Goal: Navigation & Orientation: Find specific page/section

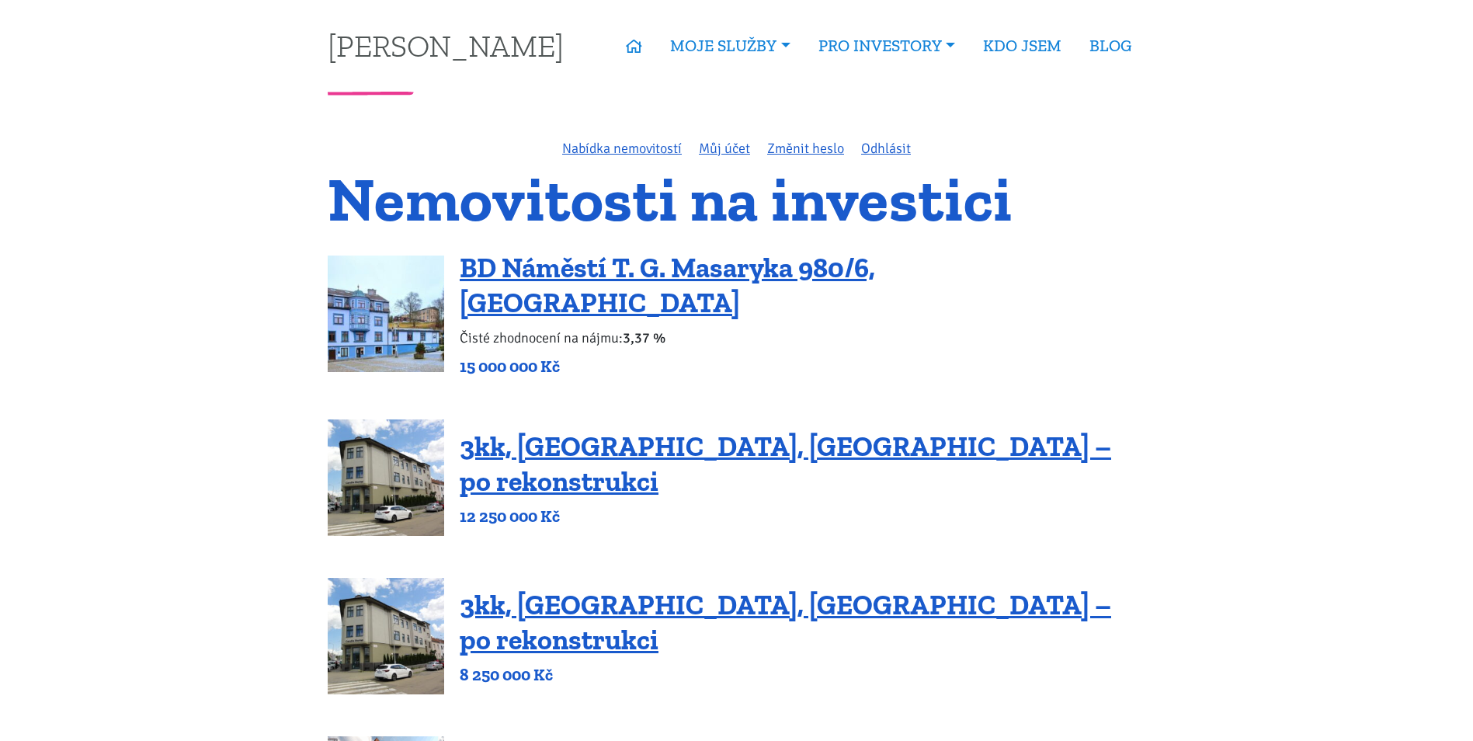
click at [582, 145] on link "Nabídka nemovitostí" at bounding box center [622, 148] width 120 height 17
click at [640, 50] on link "ÚVOD" at bounding box center [634, 46] width 44 height 36
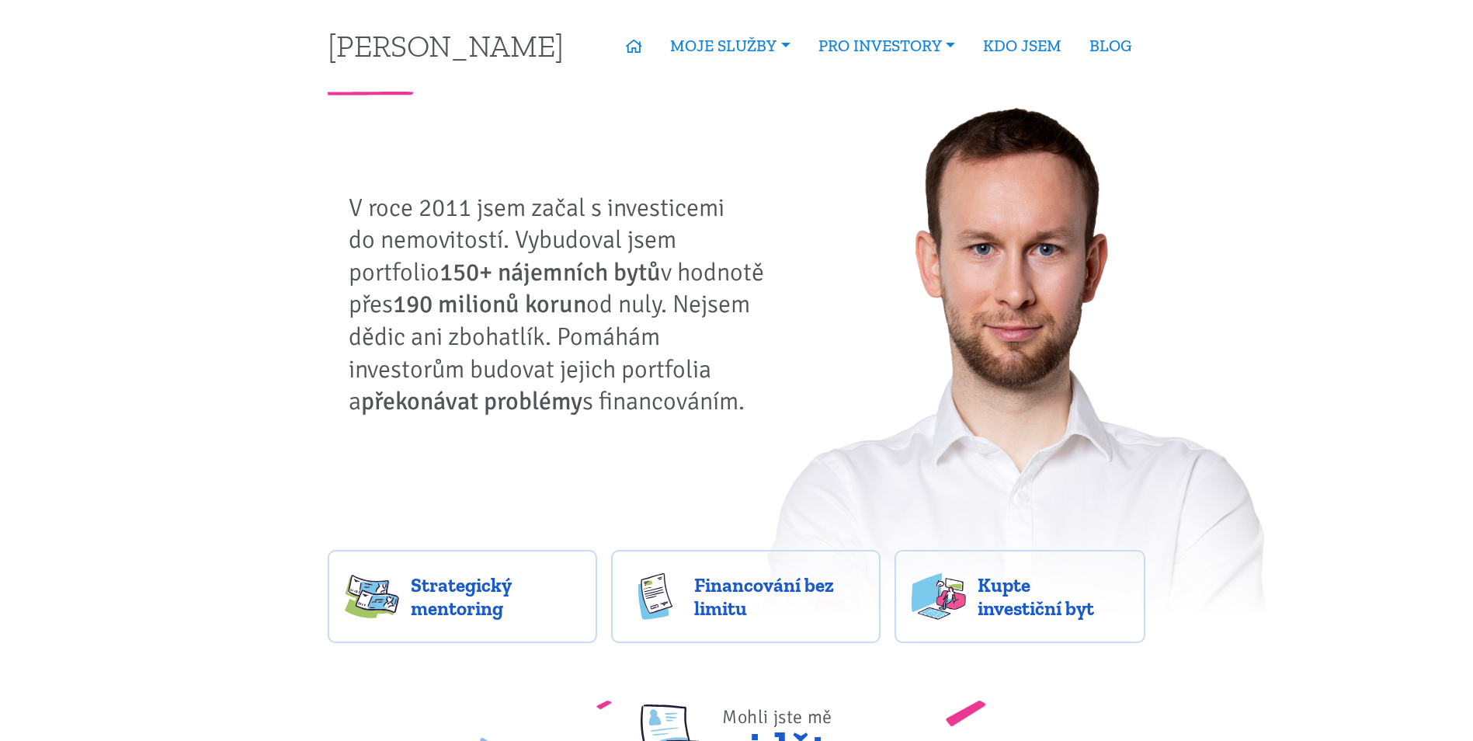
drag, startPoint x: 664, startPoint y: 321, endPoint x: 699, endPoint y: 135, distance: 189.6
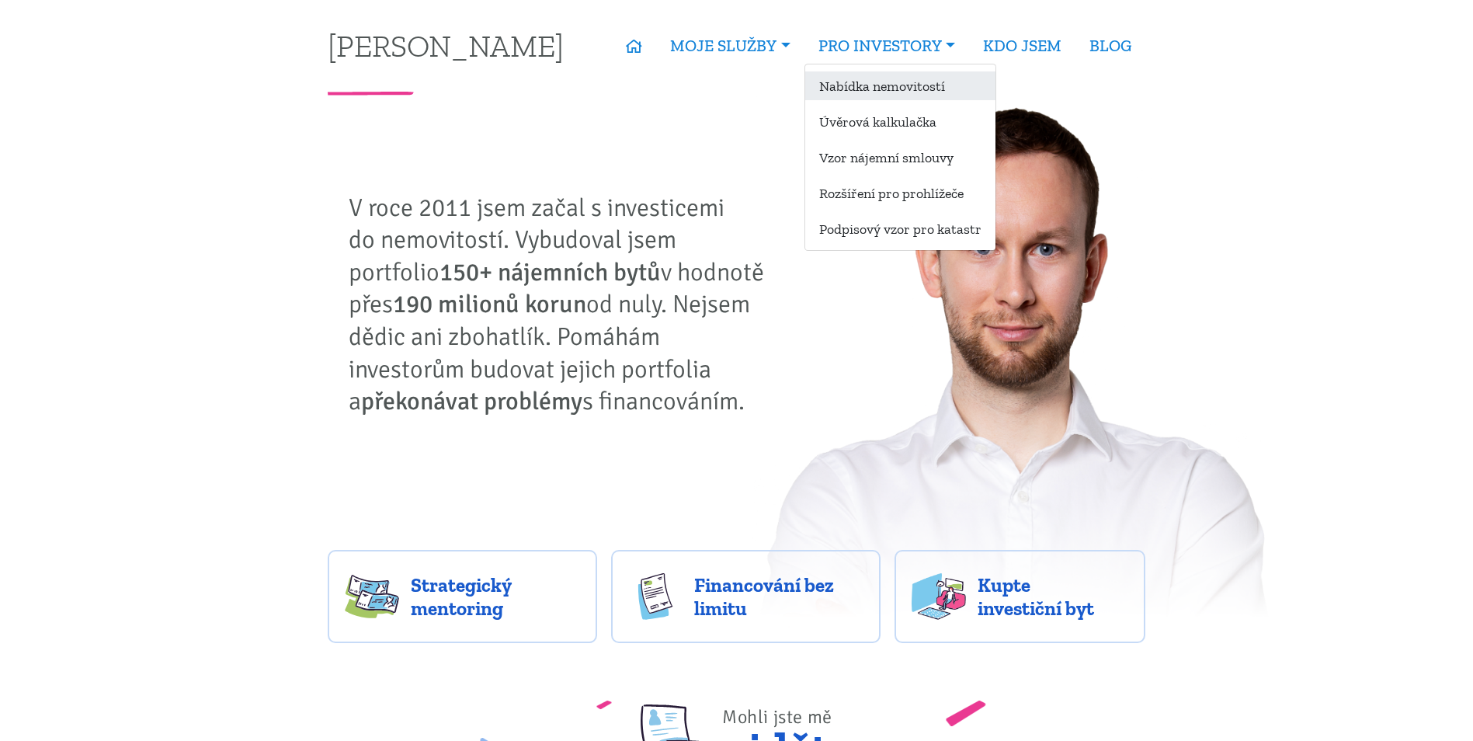
click at [922, 78] on link "Nabídka nemovitostí" at bounding box center [900, 85] width 190 height 29
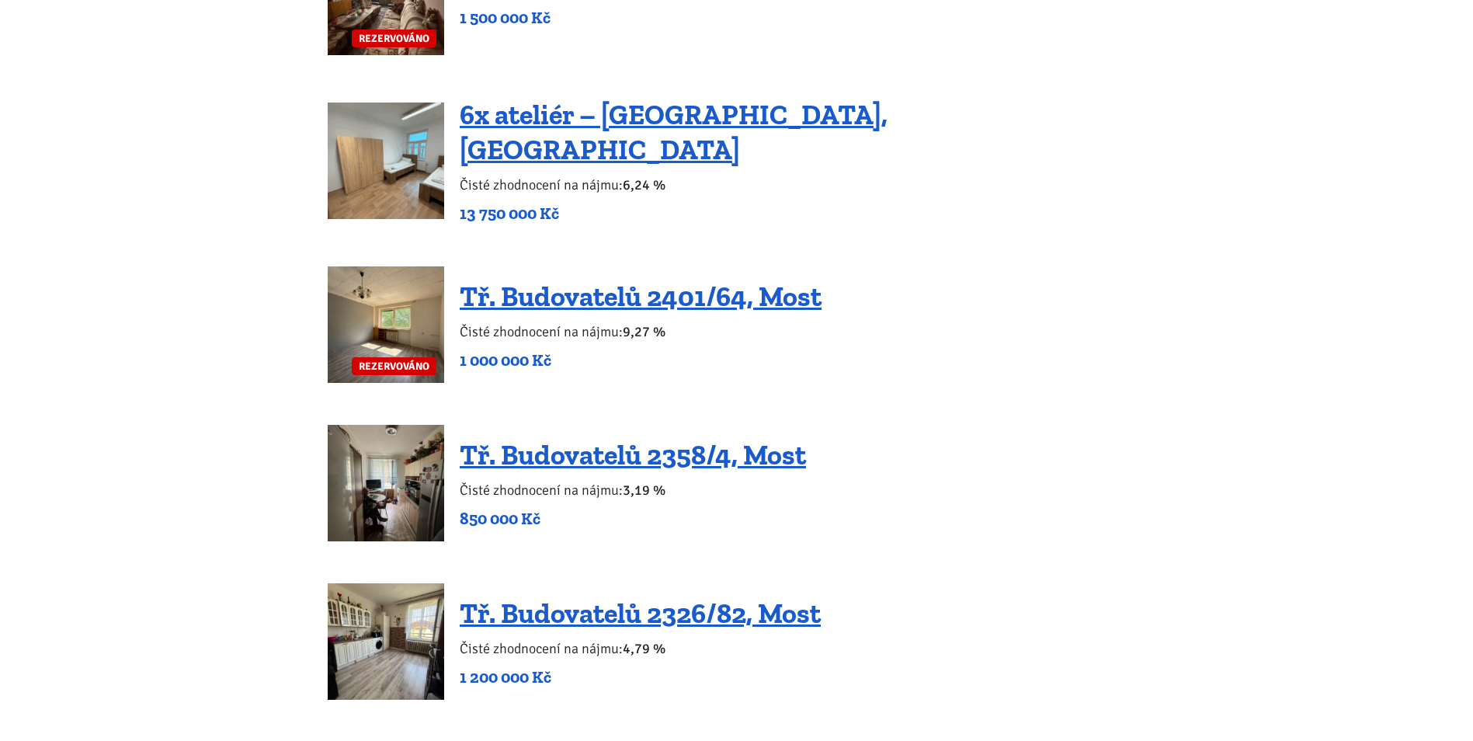
scroll to position [1320, 0]
